Goal: Navigation & Orientation: Find specific page/section

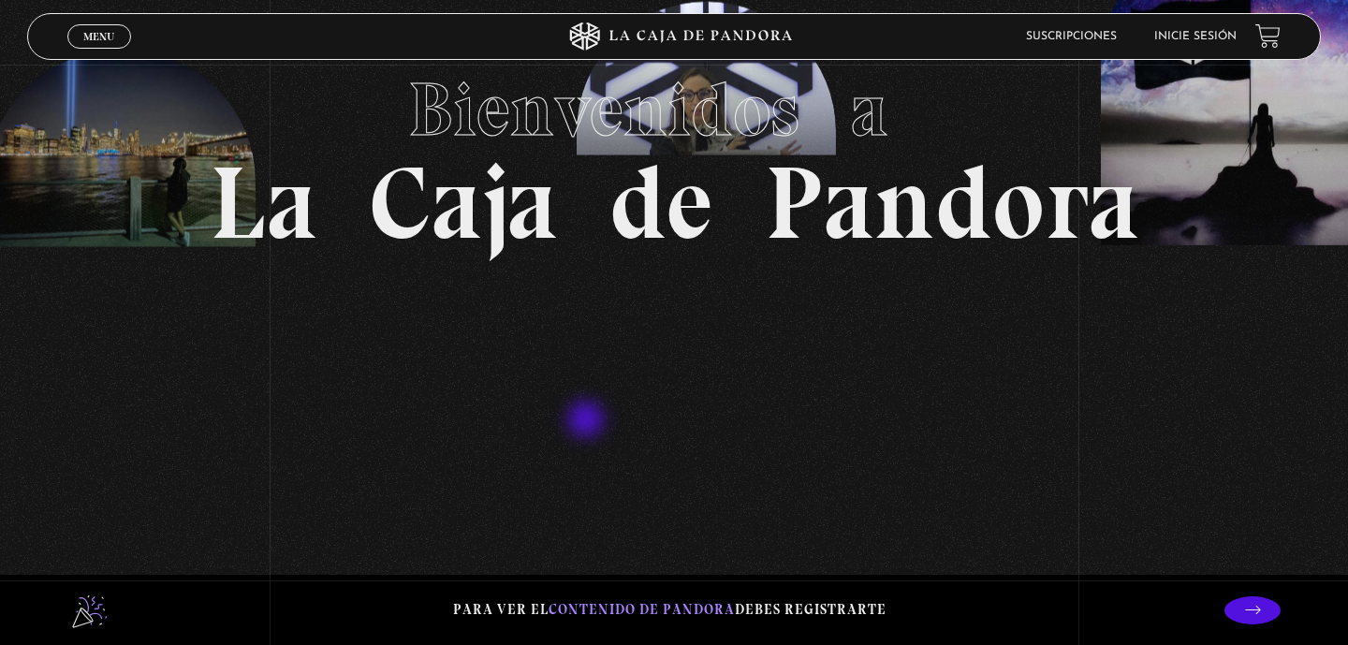
scroll to position [178, 0]
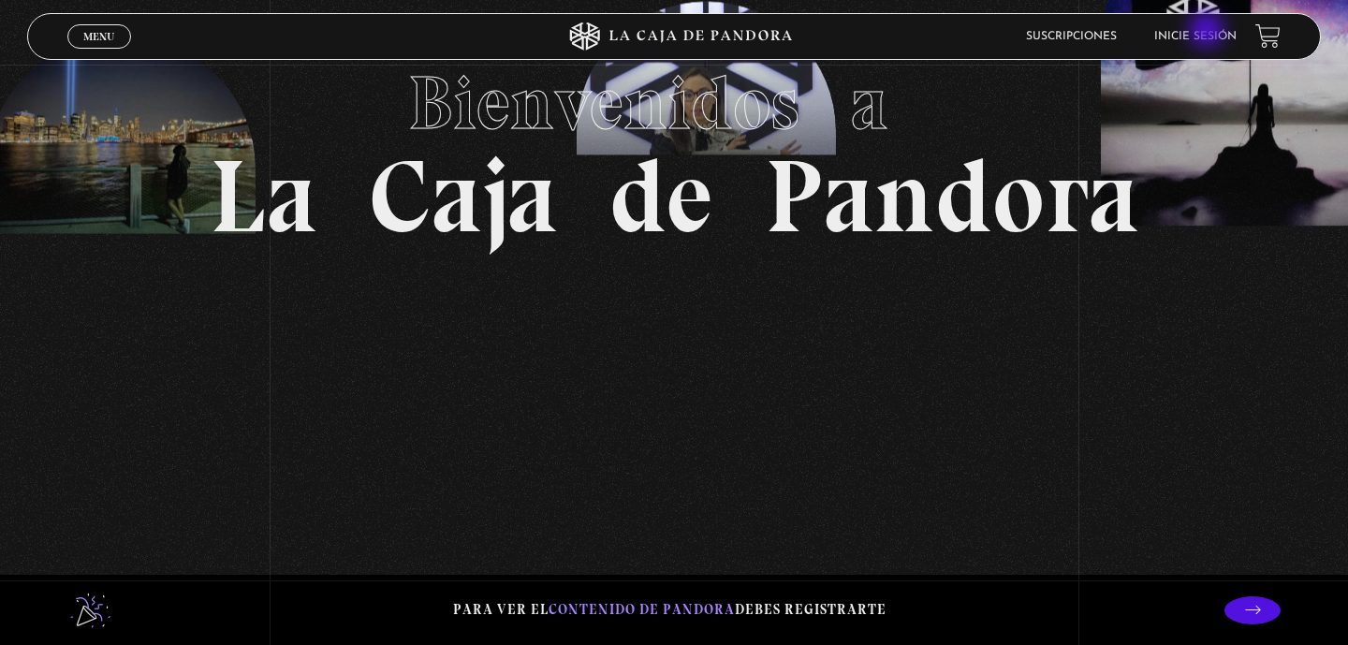
click at [1208, 32] on link "Inicie sesión" at bounding box center [1195, 36] width 82 height 11
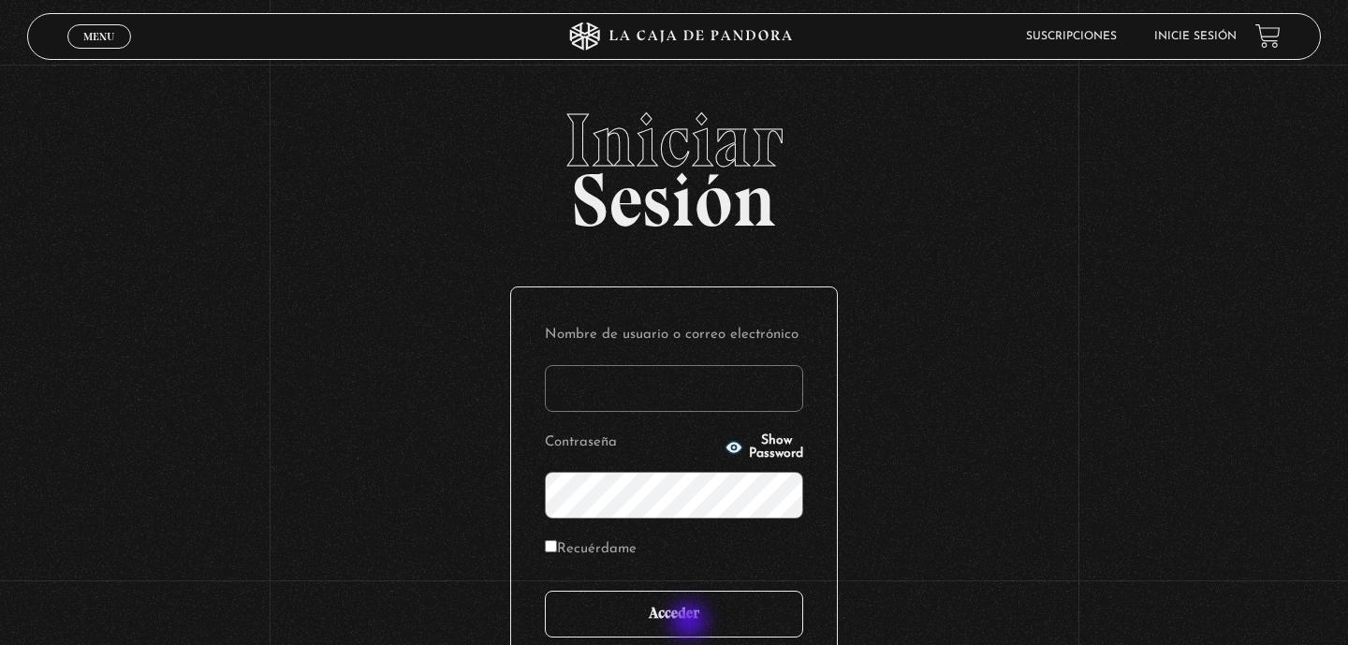
type input "maricg_12@hotmail.com"
click at [692, 619] on input "Acceder" at bounding box center [674, 614] width 258 height 47
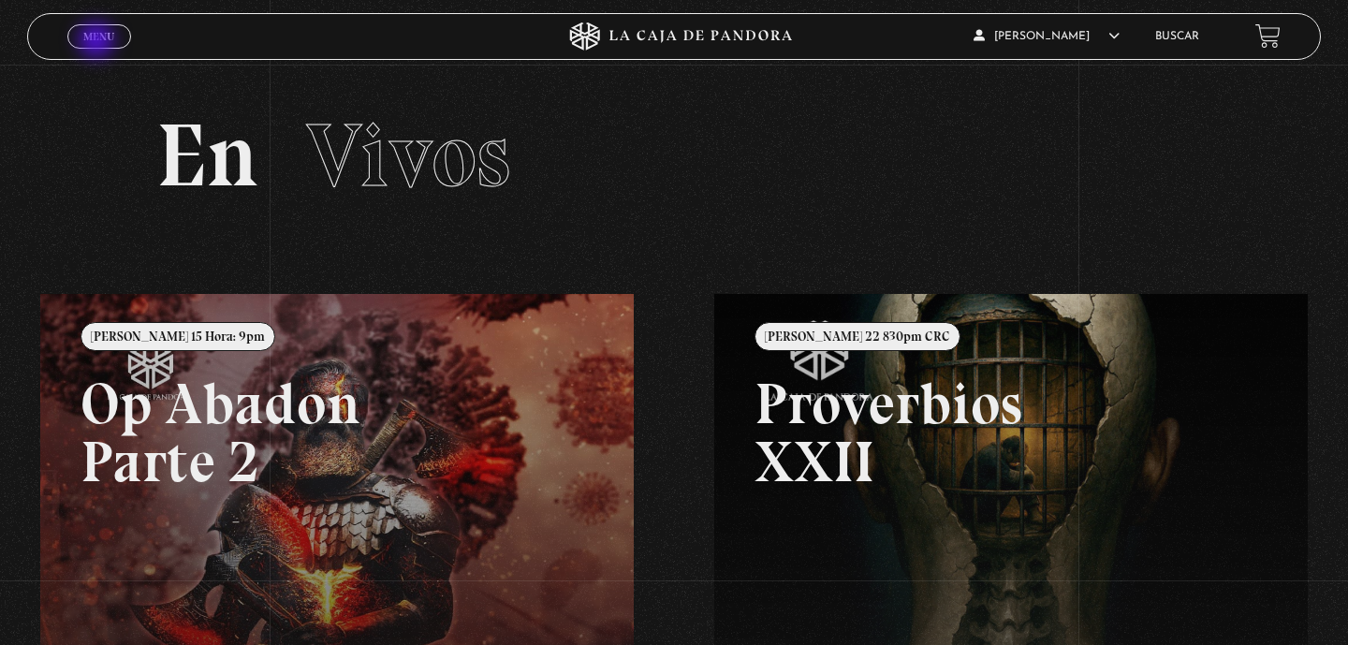
click at [97, 37] on span "Menu" at bounding box center [98, 36] width 31 height 11
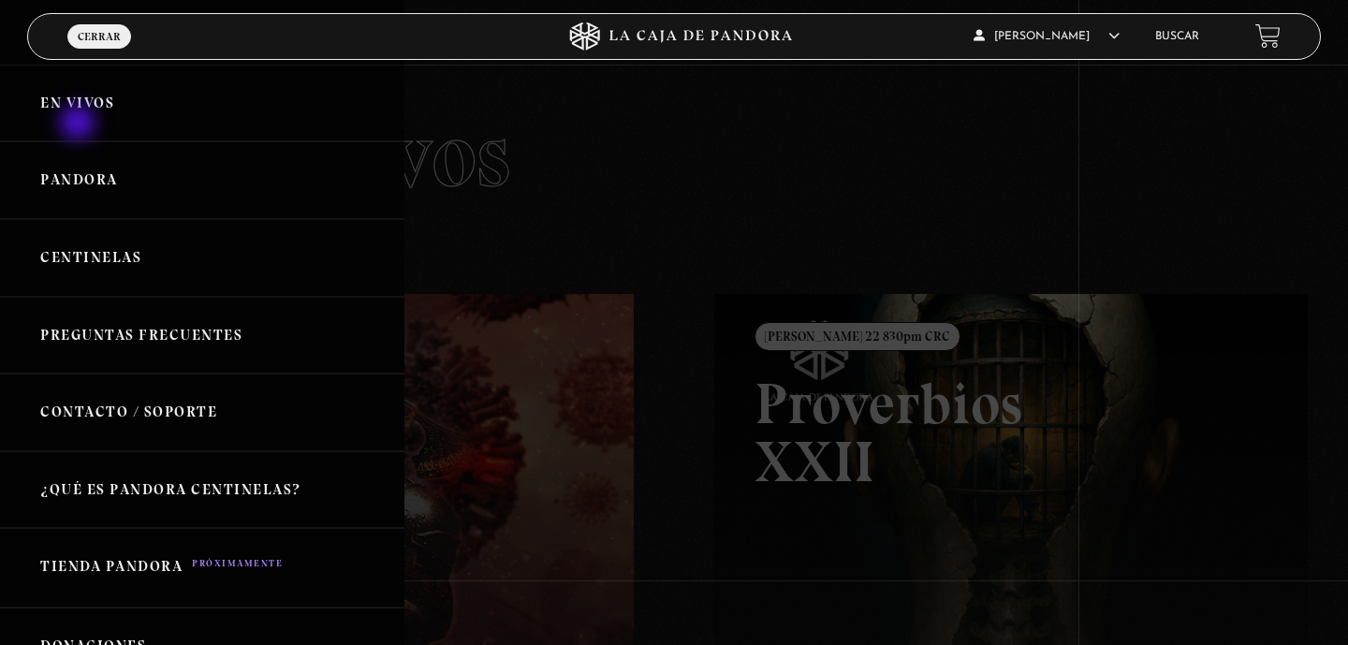
click at [80, 125] on link "En vivos" at bounding box center [202, 104] width 404 height 78
